Goal: Check status: Check status

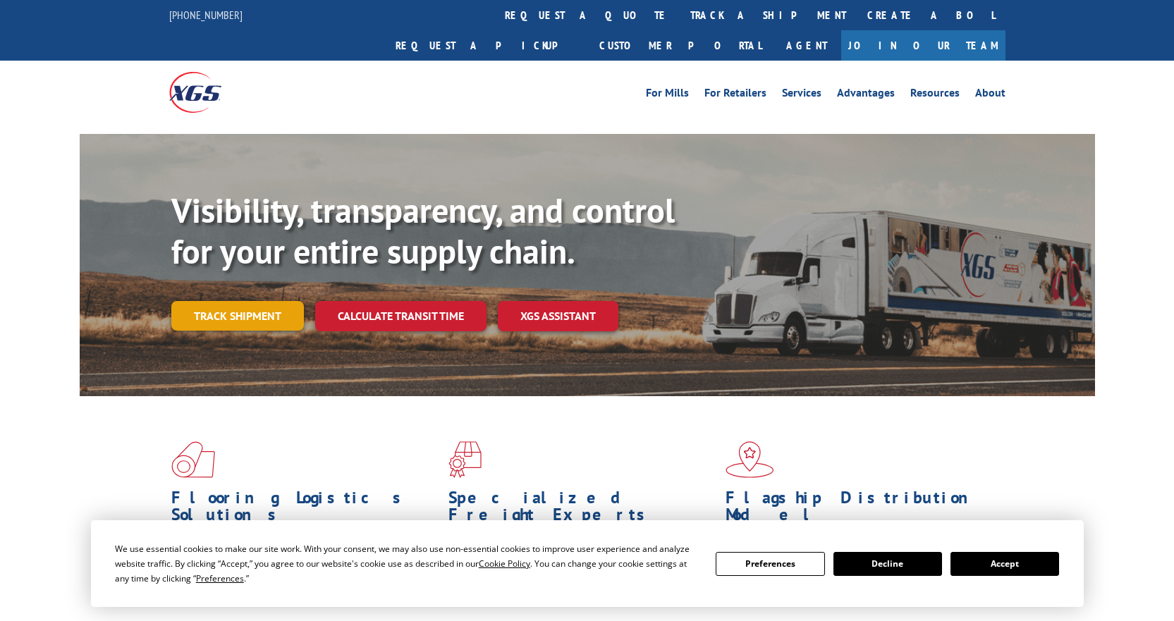
click at [239, 301] on link "Track shipment" at bounding box center [237, 316] width 133 height 30
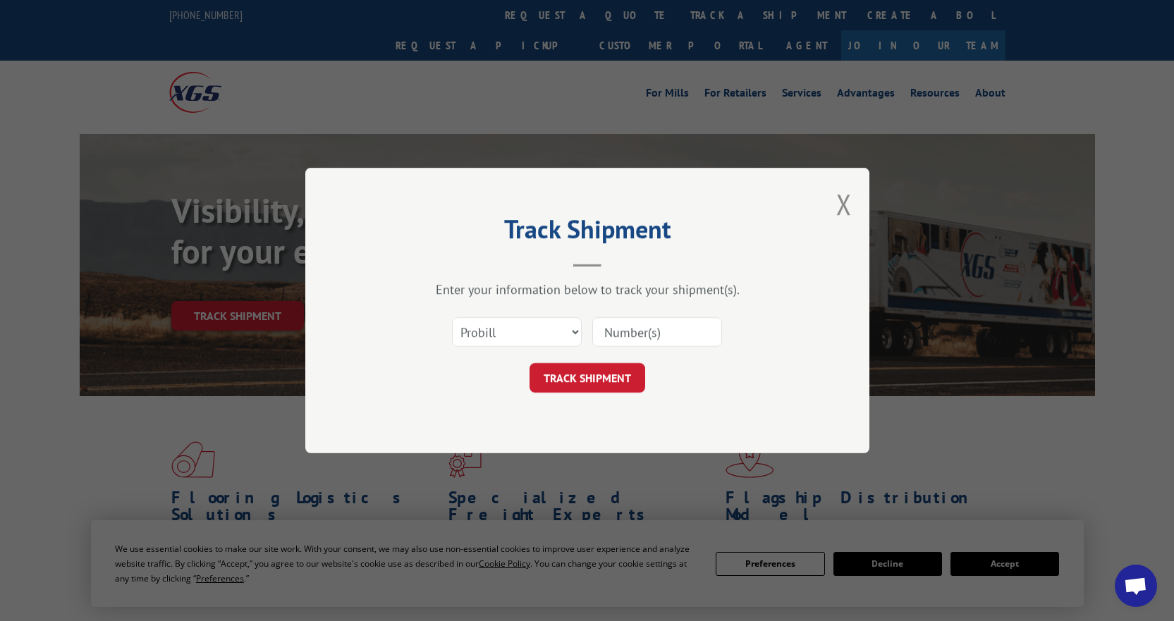
click at [636, 330] on input at bounding box center [657, 332] width 130 height 30
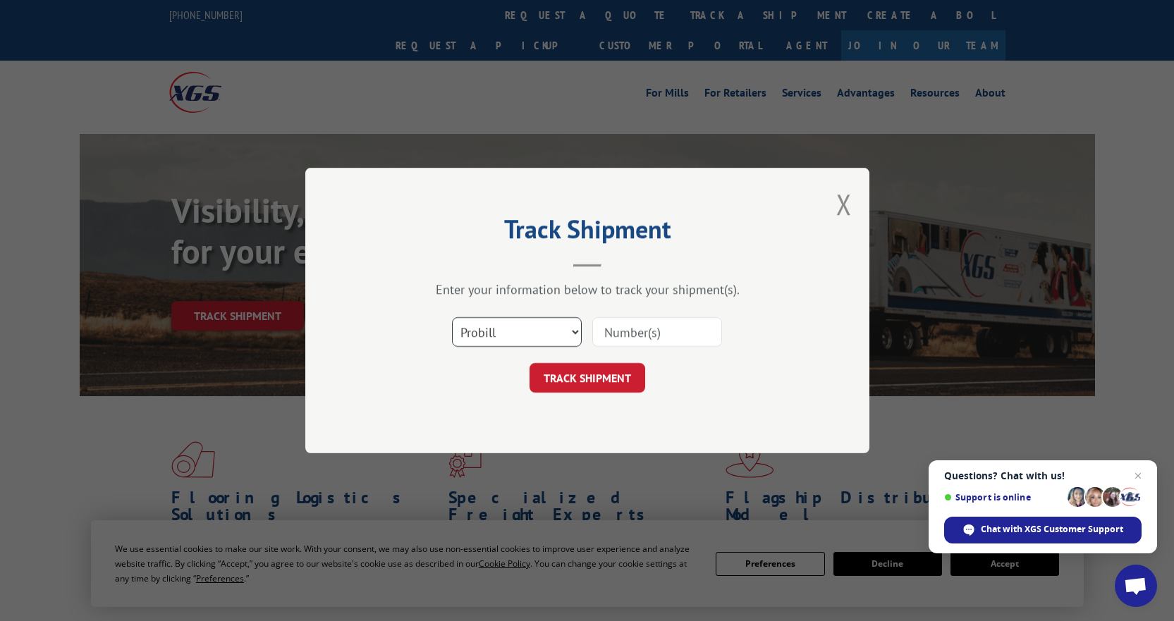
click at [574, 333] on select "Select category... Probill BOL PO" at bounding box center [517, 332] width 130 height 30
select select "bol"
click at [452, 317] on select "Select category... Probill BOL PO" at bounding box center [517, 332] width 130 height 30
click at [626, 323] on input at bounding box center [657, 332] width 130 height 30
type input "1723539"
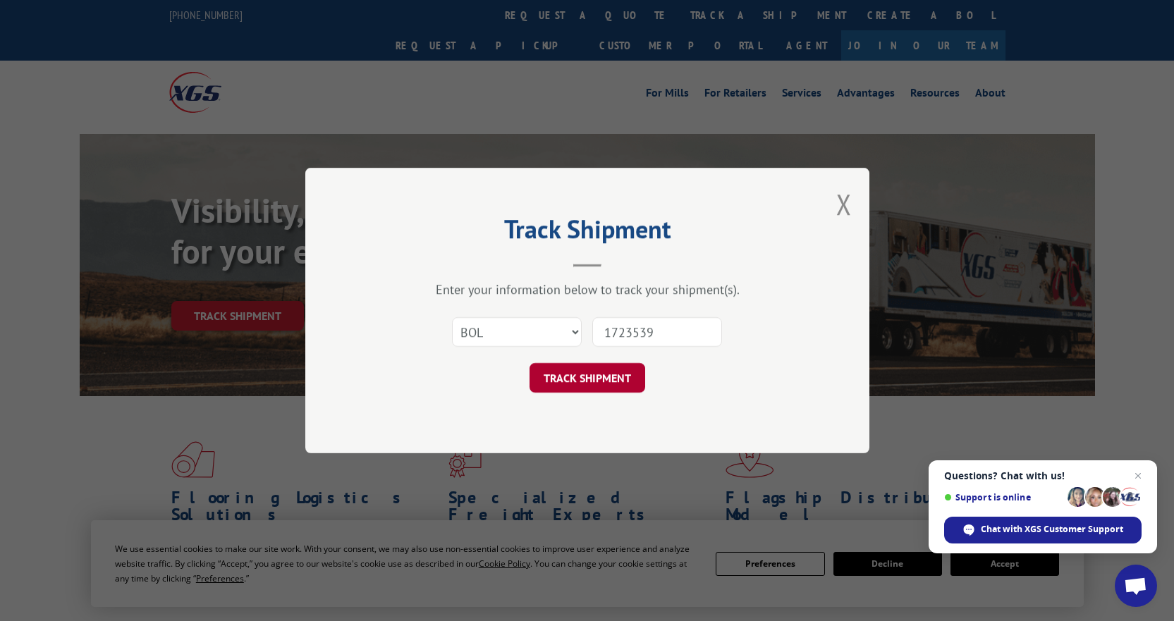
click at [580, 376] on button "TRACK SHIPMENT" at bounding box center [587, 378] width 116 height 30
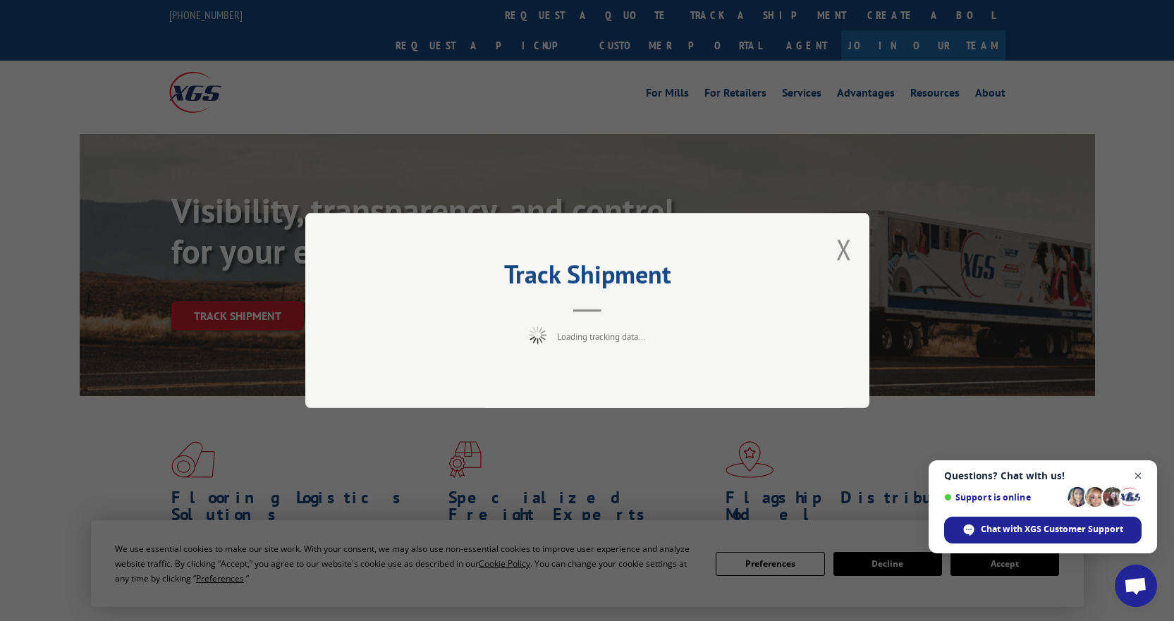
click at [1137, 472] on span "Close chat" at bounding box center [1138, 476] width 18 height 18
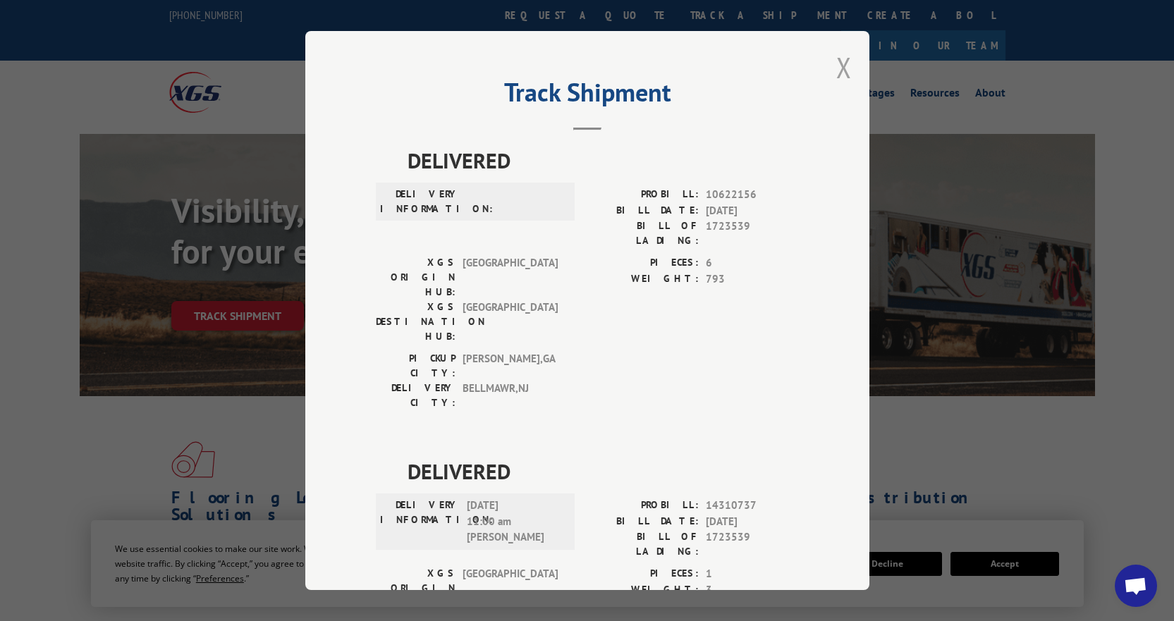
click at [839, 66] on button "Close modal" at bounding box center [844, 67] width 16 height 37
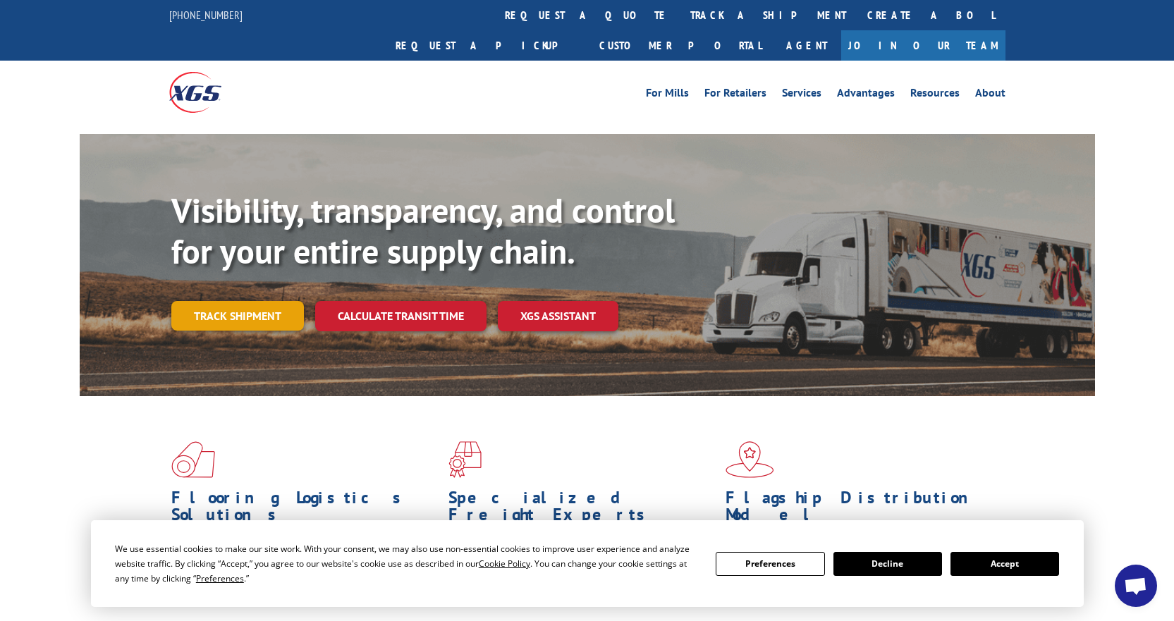
click at [238, 301] on link "Track shipment" at bounding box center [237, 316] width 133 height 30
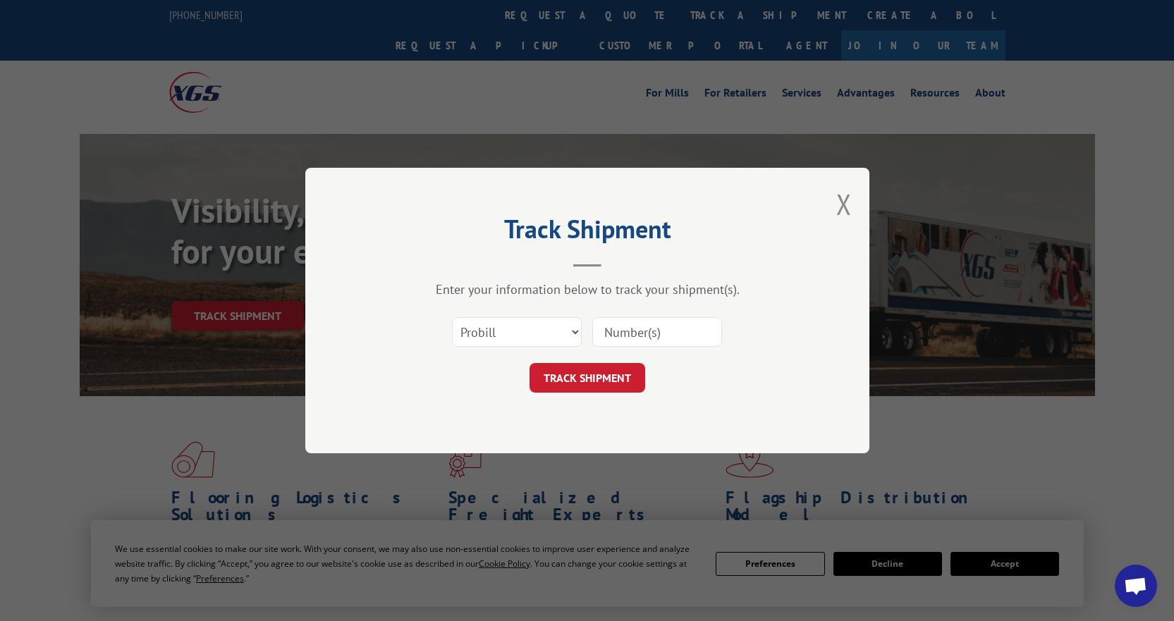
click at [619, 330] on input at bounding box center [657, 332] width 130 height 30
type input "17235390"
click at [529, 363] on button "TRACK SHIPMENT" at bounding box center [587, 378] width 116 height 30
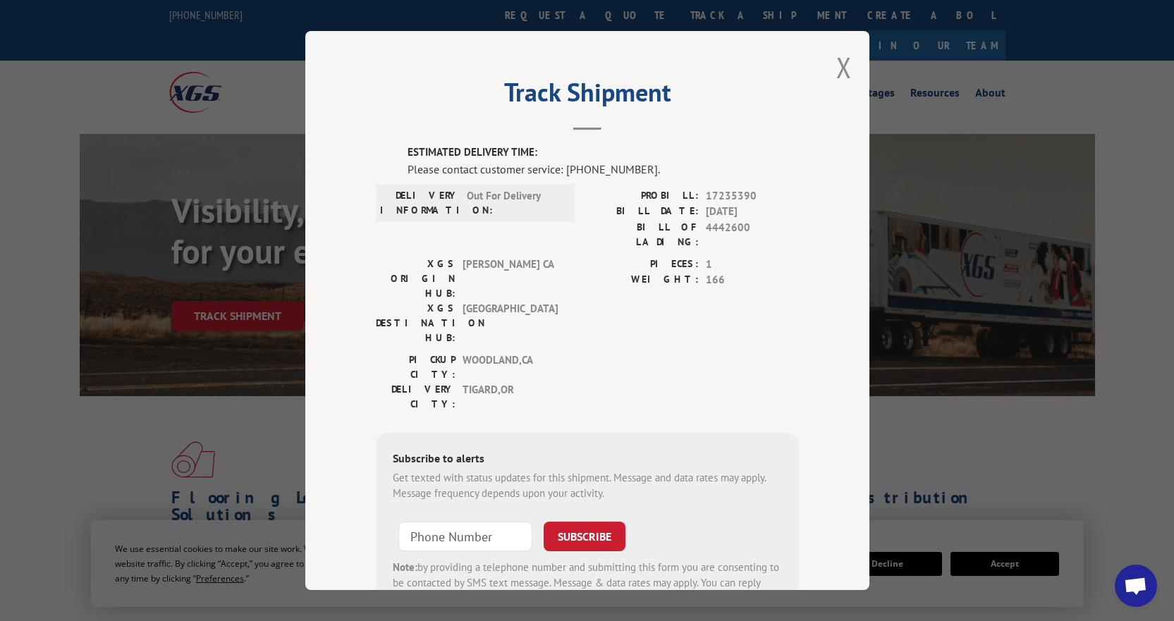
click at [1136, 588] on span "Open chat" at bounding box center [1135, 587] width 23 height 20
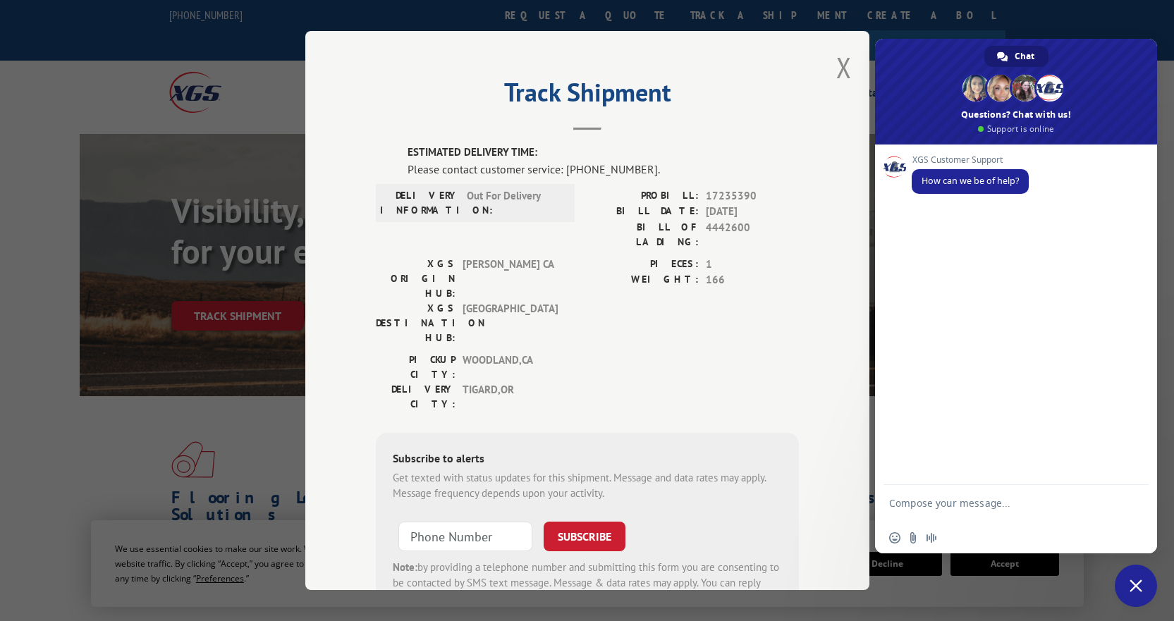
click at [919, 506] on textarea "Compose your message..." at bounding box center [1000, 509] width 223 height 25
type textarea "Can you tell me when this will be delivered 4442600"
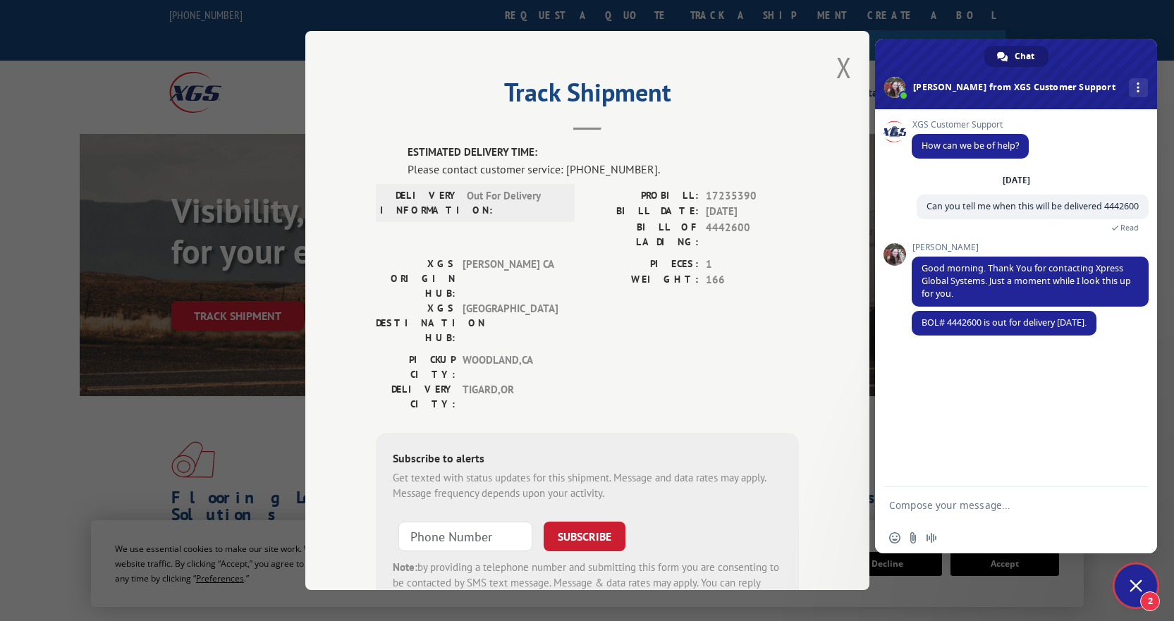
click at [902, 505] on textarea "Compose your message..." at bounding box center [1000, 505] width 223 height 13
type textarea "Do you have an idea of the time?"
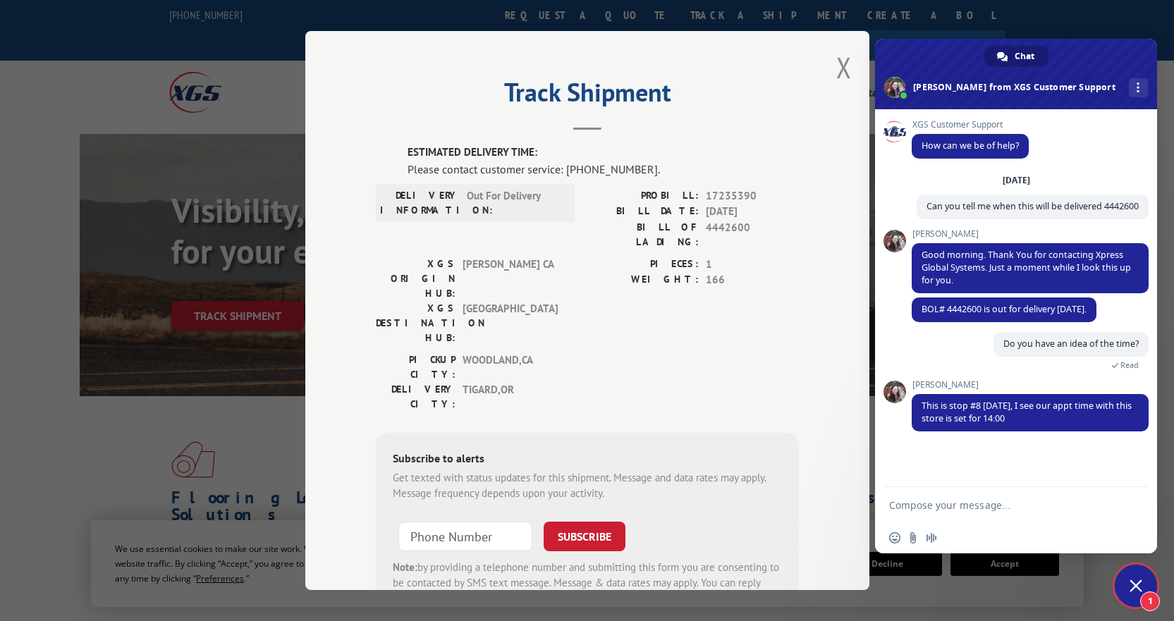
click at [906, 503] on textarea "Compose your message..." at bounding box center [1000, 505] width 223 height 13
type textarea "Okay, thank you so very much for your assistance. Have a wonderful day!"
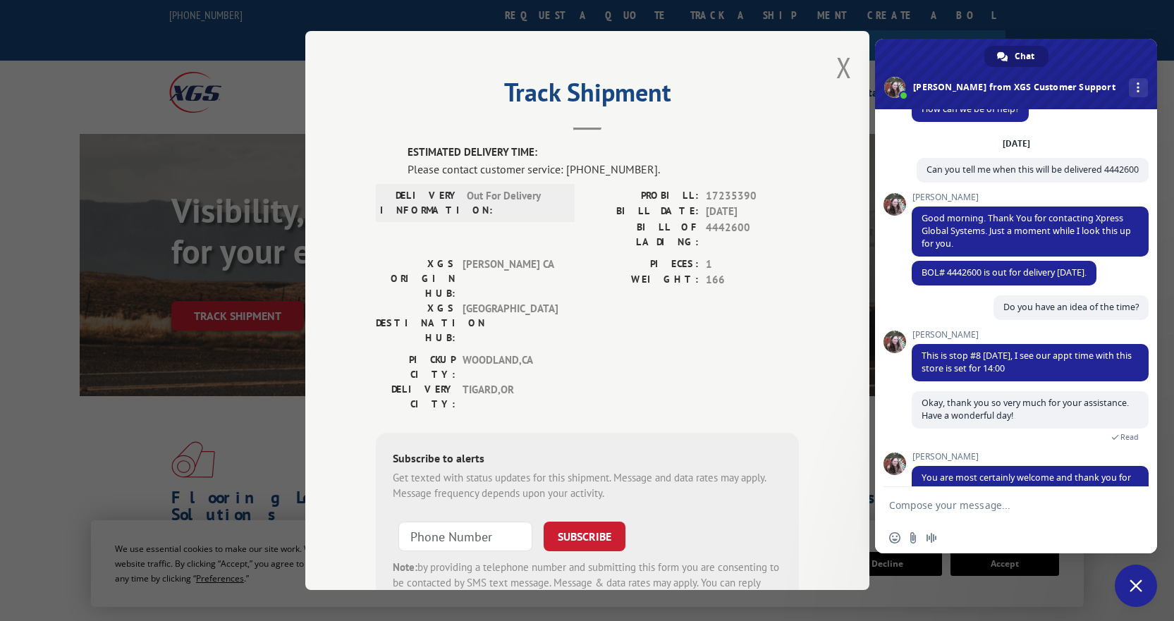
scroll to position [109, 0]
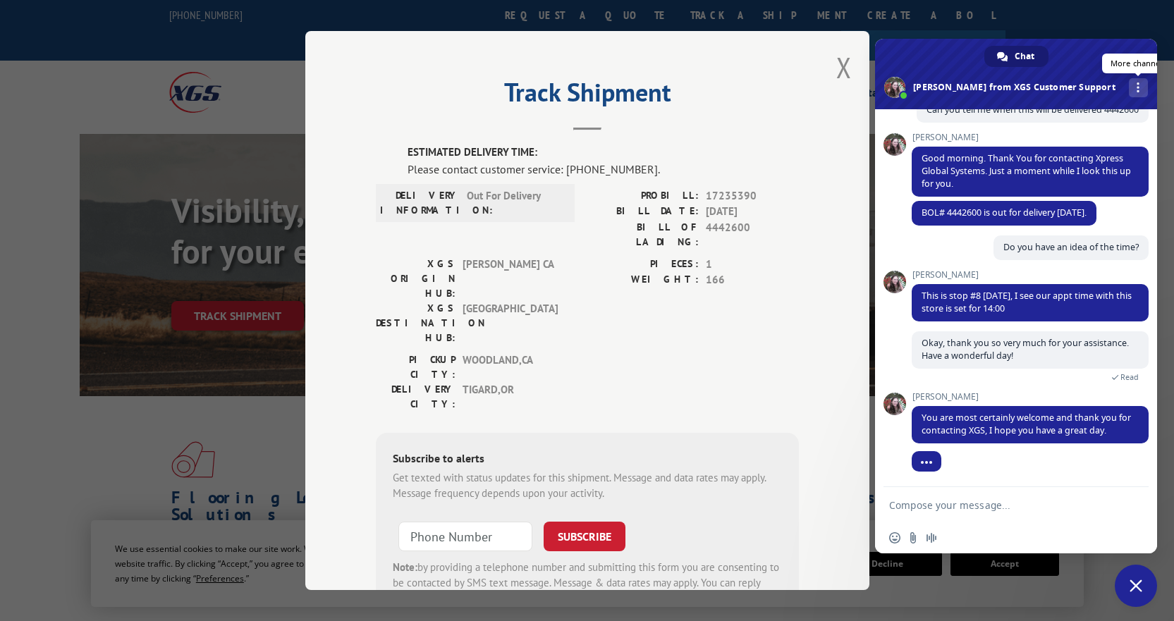
click at [1128, 80] on div "More channels" at bounding box center [1137, 87] width 19 height 19
click at [1128, 84] on div "More channels" at bounding box center [1137, 87] width 19 height 19
click at [1136, 87] on span "More channels" at bounding box center [1137, 87] width 3 height 10
click at [1131, 586] on span "Close chat" at bounding box center [1135, 585] width 13 height 13
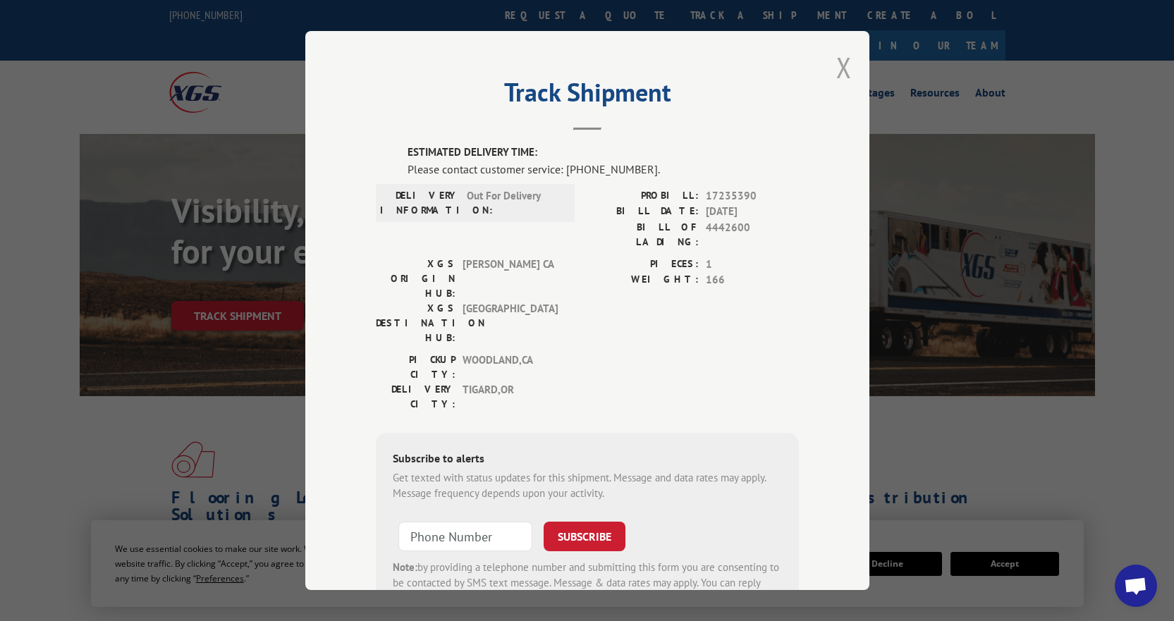
click at [838, 62] on button "Close modal" at bounding box center [844, 67] width 16 height 37
